Goal: Use online tool/utility: Utilize a website feature to perform a specific function

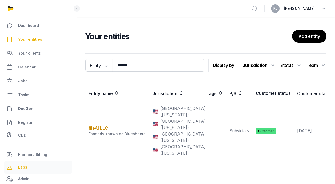
click at [20, 169] on span "Labs" at bounding box center [22, 167] width 9 height 6
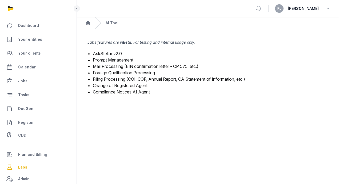
click at [131, 66] on link "Mail Processing (EIN confirmation letter - CP 575, etc.)" at bounding box center [146, 66] width 106 height 5
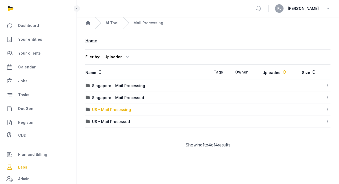
click at [124, 110] on div "US - Mail Processing" at bounding box center [111, 109] width 39 height 5
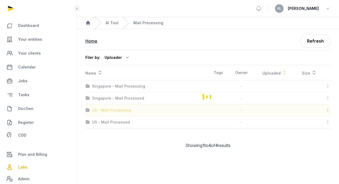
click at [124, 110] on div "Loading" at bounding box center [207, 96] width 245 height 63
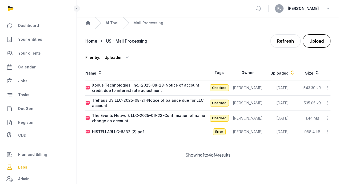
click at [327, 40] on button "Upload" at bounding box center [317, 40] width 28 height 13
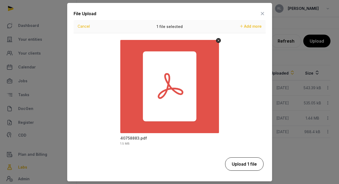
click at [237, 165] on button "Upload 1 file" at bounding box center [244, 164] width 38 height 13
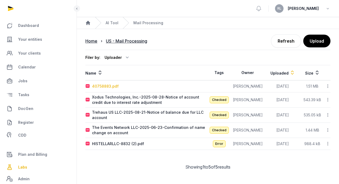
click at [113, 86] on div "40758883.pdf" at bounding box center [105, 86] width 27 height 5
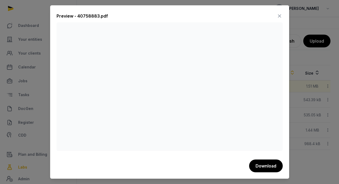
click at [279, 15] on icon at bounding box center [279, 16] width 6 height 9
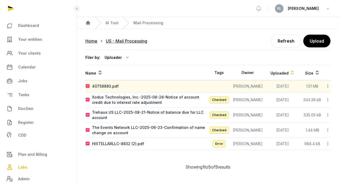
click at [329, 86] on icon at bounding box center [327, 86] width 5 height 6
click at [312, 100] on div "Reanalyze" at bounding box center [309, 101] width 43 height 10
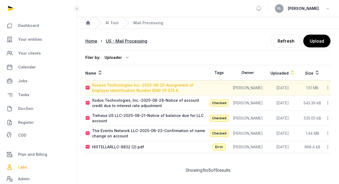
click at [122, 84] on div "Roceso Technologies Inc.-2025-08-25-Assignment of Employer Identification Numbe…" at bounding box center [150, 88] width 116 height 11
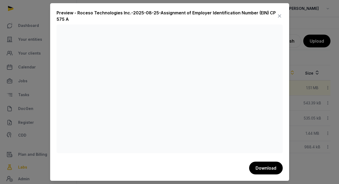
click at [280, 15] on icon at bounding box center [279, 16] width 6 height 9
